Goal: Transaction & Acquisition: Purchase product/service

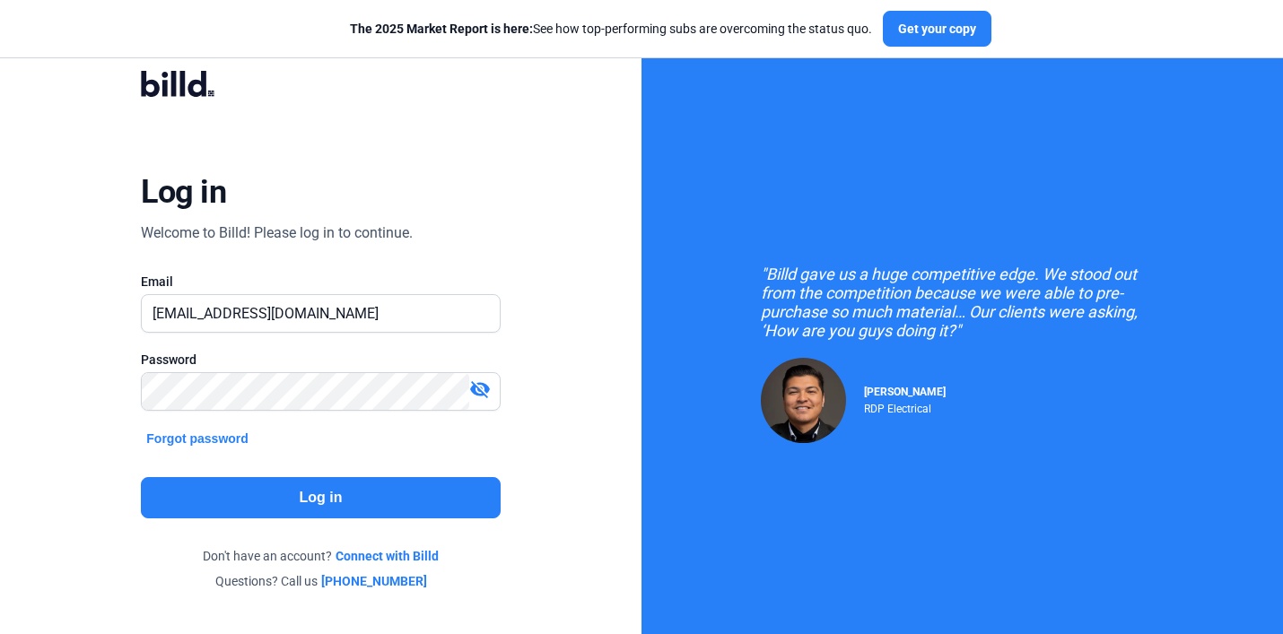
click at [443, 506] on button "Log in" at bounding box center [320, 497] width 359 height 41
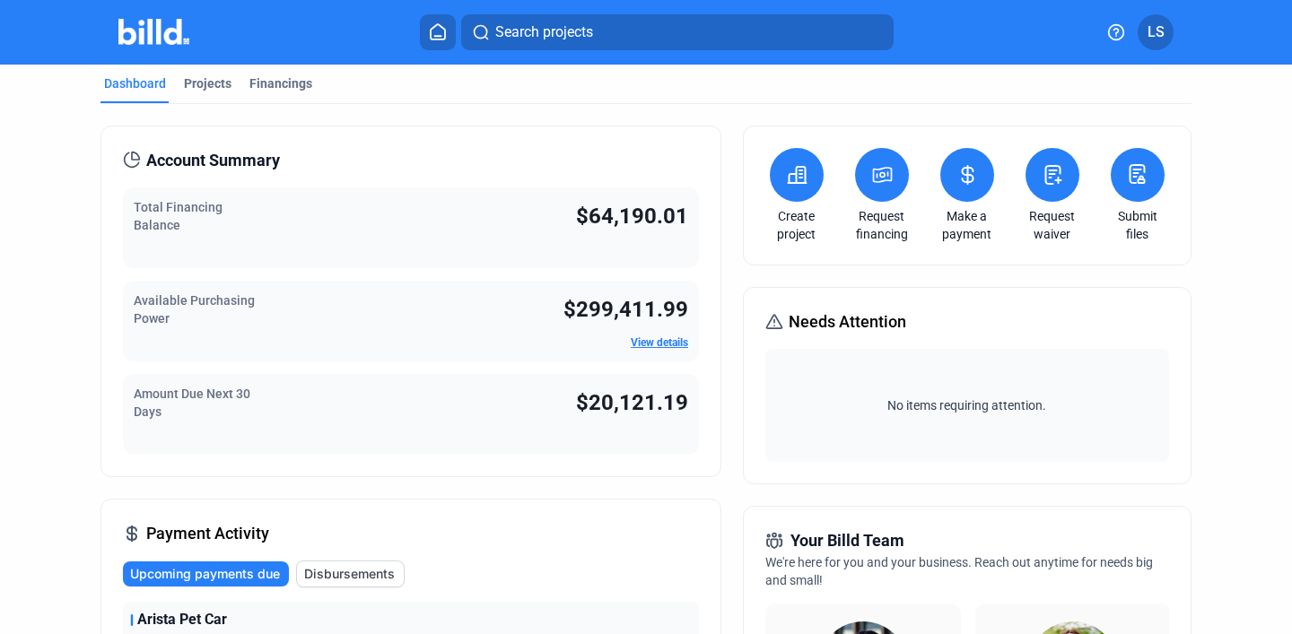
scroll to position [9, 0]
click at [207, 81] on div "Projects" at bounding box center [208, 84] width 48 height 18
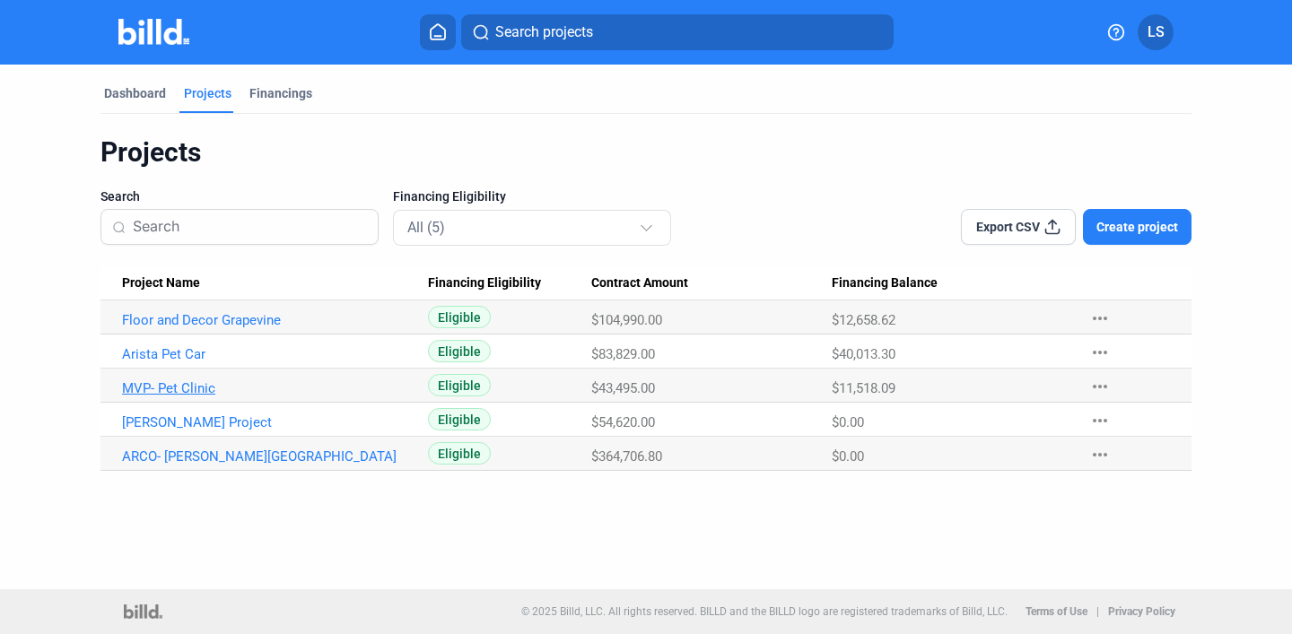
click at [197, 383] on link "MVP- Pet Clinic" at bounding box center [267, 388] width 290 height 16
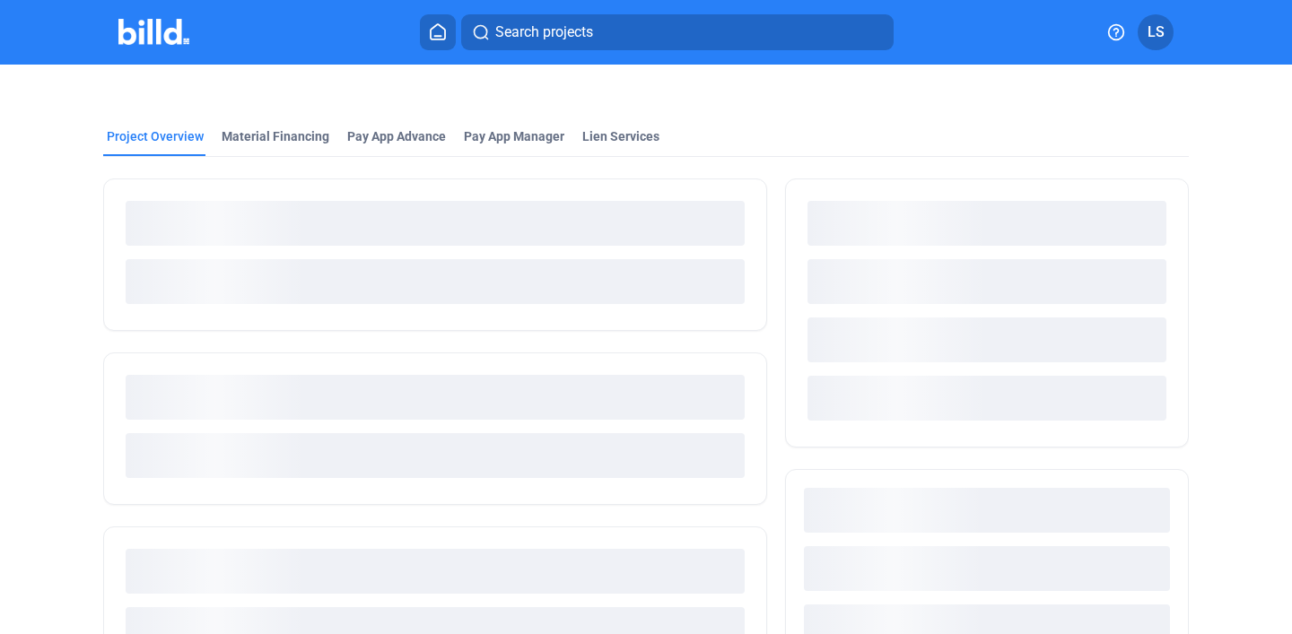
scroll to position [1, 0]
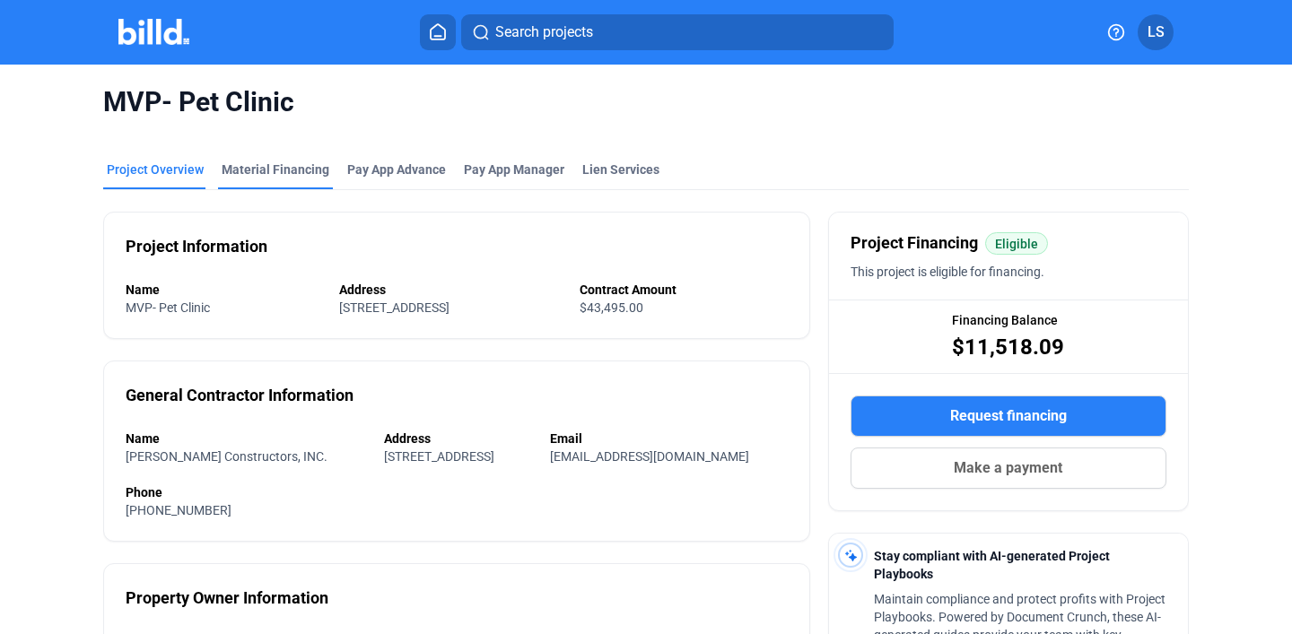
click at [287, 164] on div "Material Financing" at bounding box center [276, 170] width 108 height 18
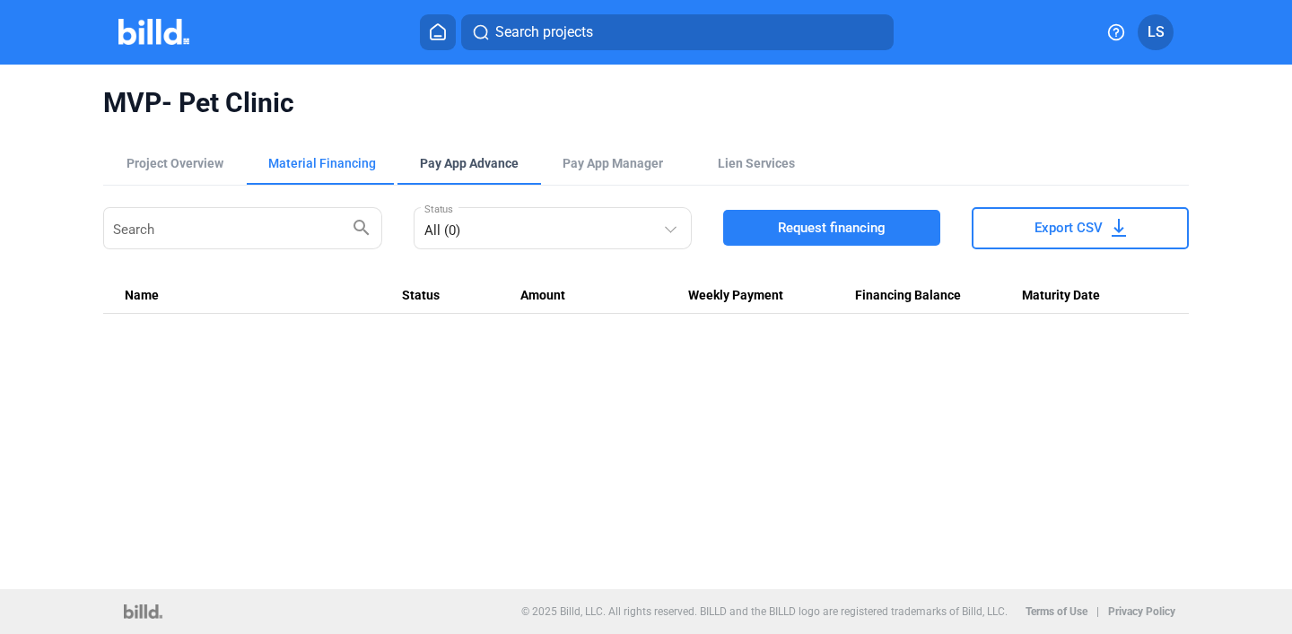
click at [506, 162] on div "Pay App Advance" at bounding box center [469, 163] width 99 height 18
click at [312, 168] on div "Material Financing" at bounding box center [322, 163] width 108 height 18
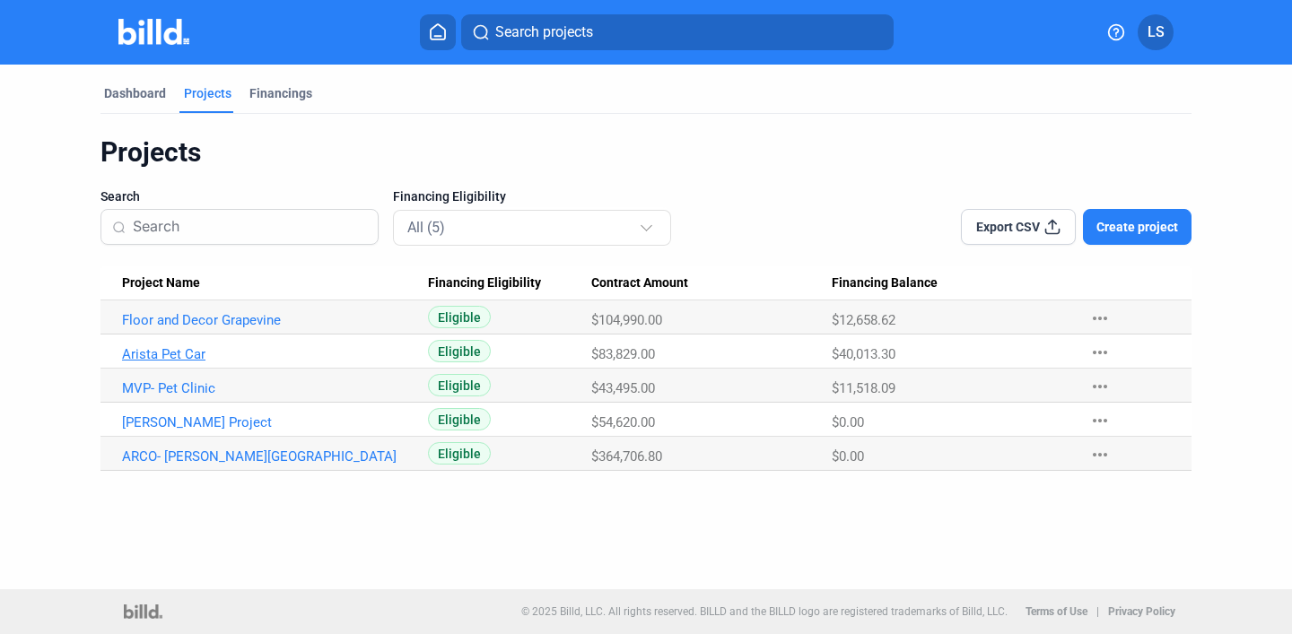
click at [195, 351] on link "Arista Pet Car" at bounding box center [267, 354] width 290 height 16
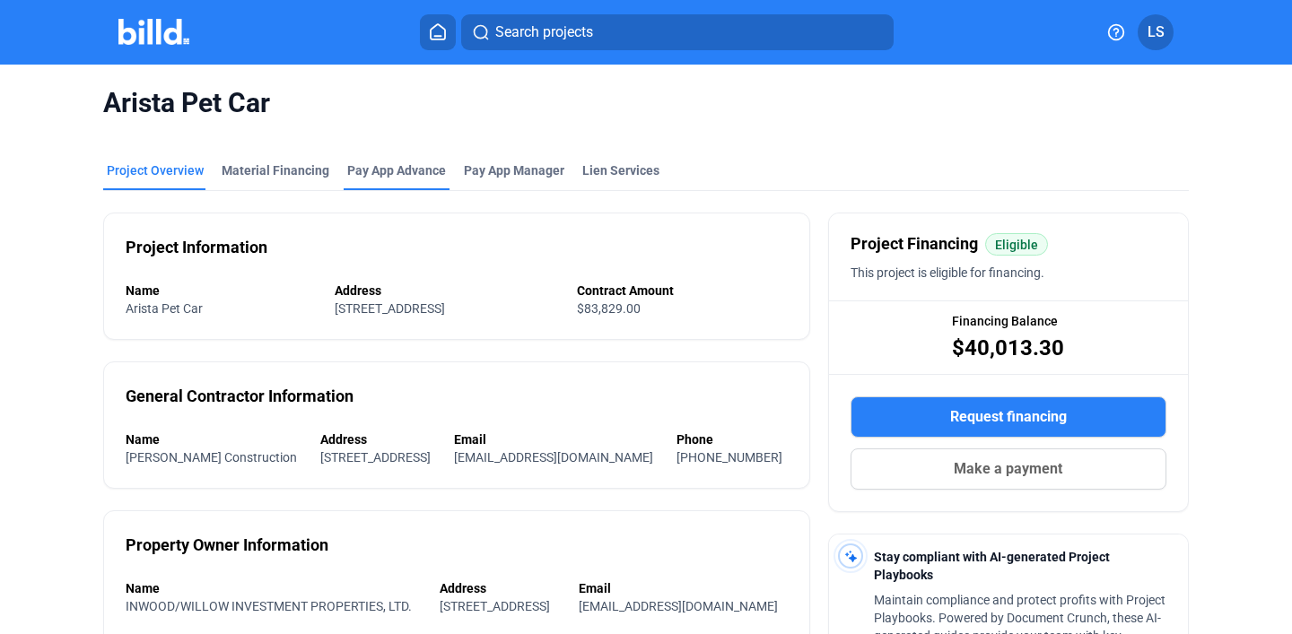
click at [415, 175] on div "Pay App Advance" at bounding box center [396, 171] width 99 height 18
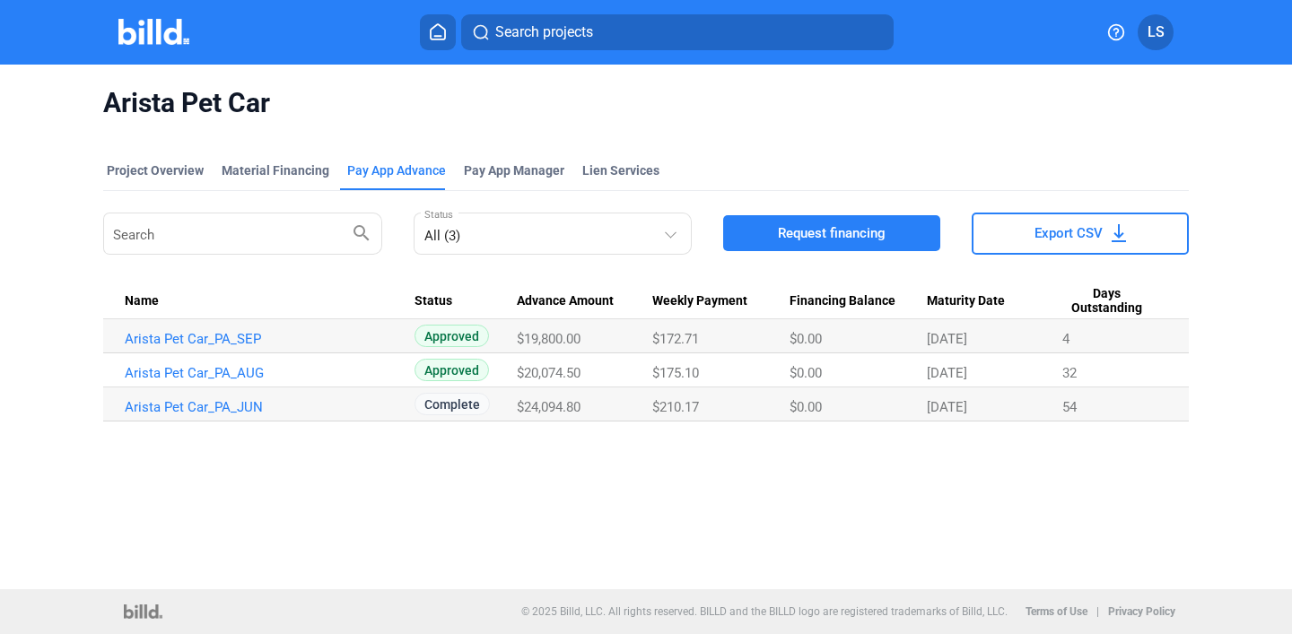
drag, startPoint x: 126, startPoint y: 11, endPoint x: 21, endPoint y: -19, distance: 109.1
click at [21, 0] on html "We value your privacy We use cookies to enhance your browsing experience, serve…" at bounding box center [646, 317] width 1292 height 634
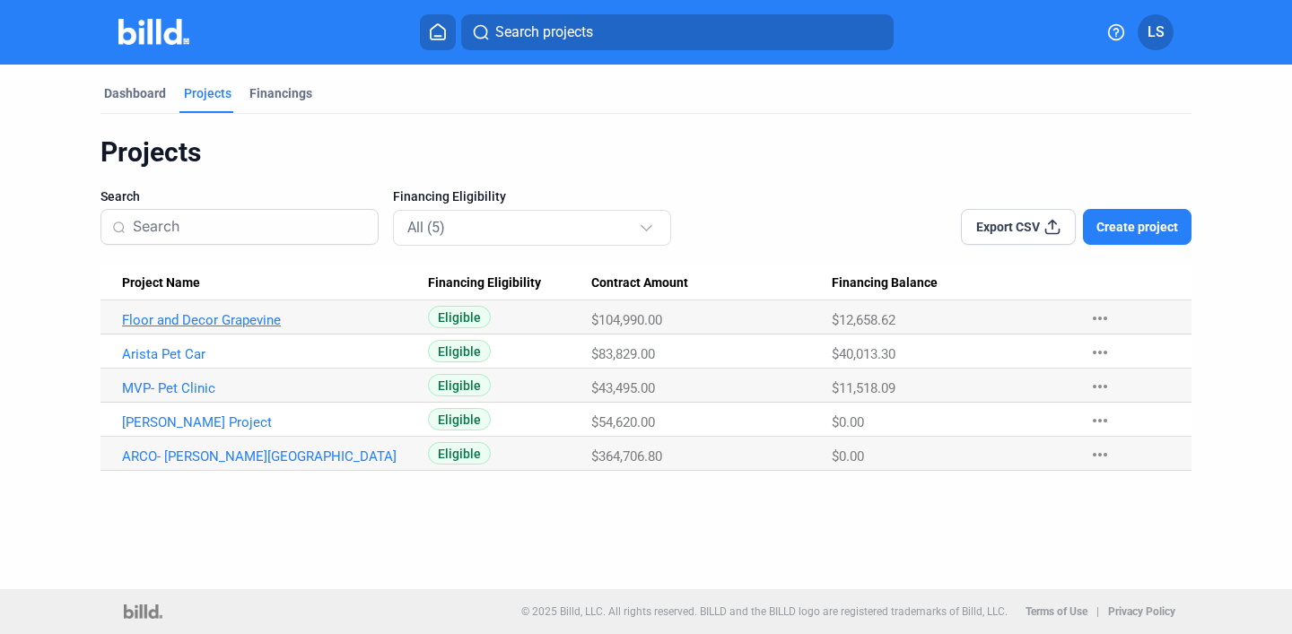
click at [210, 319] on link "Floor and Decor Grapevine" at bounding box center [267, 320] width 290 height 16
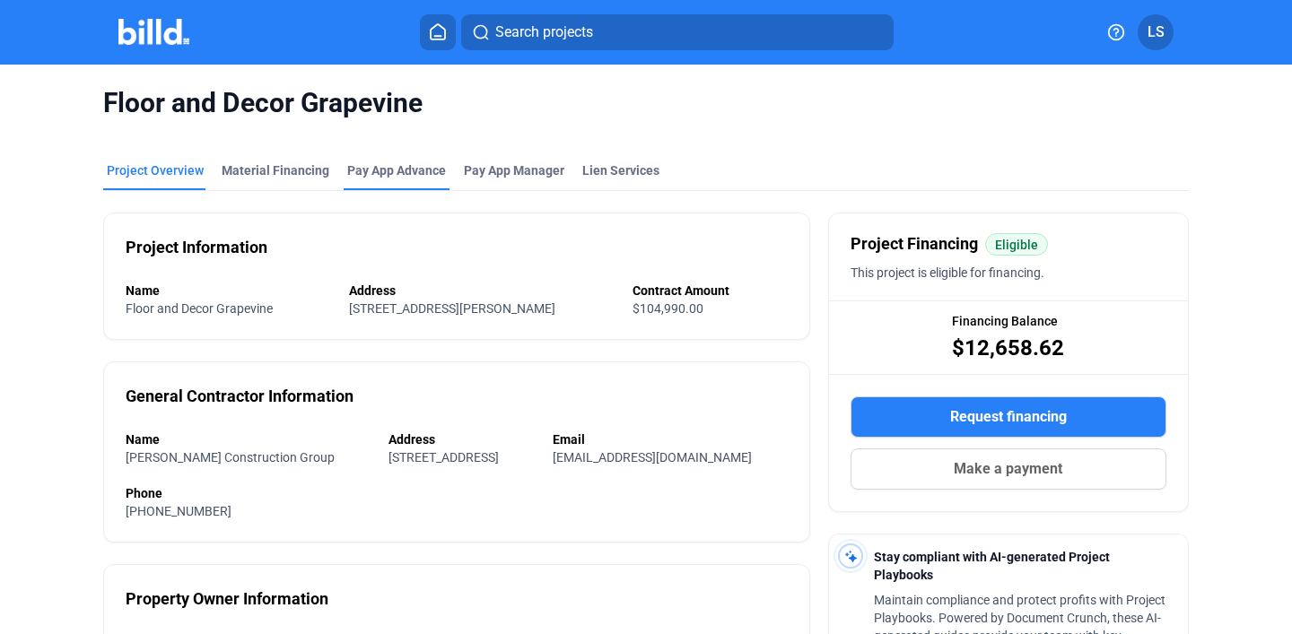
click at [394, 171] on div "Pay App Advance" at bounding box center [396, 171] width 99 height 18
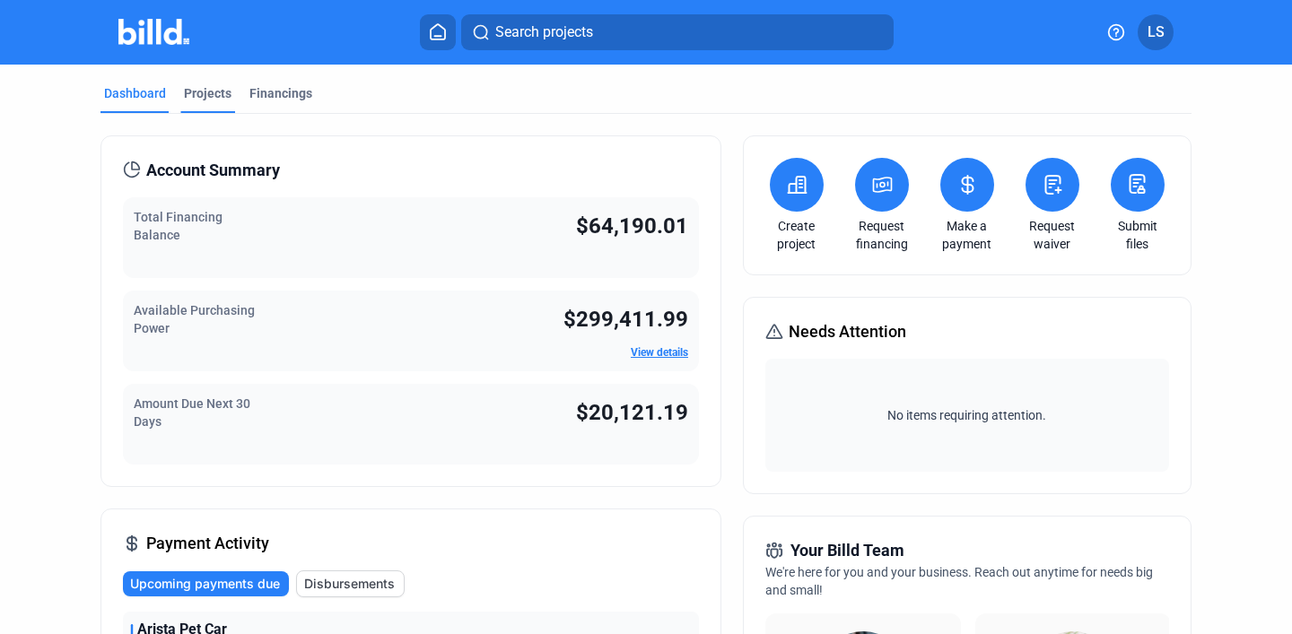
click at [193, 84] on div "Projects" at bounding box center [208, 93] width 48 height 18
